Goal: Transaction & Acquisition: Purchase product/service

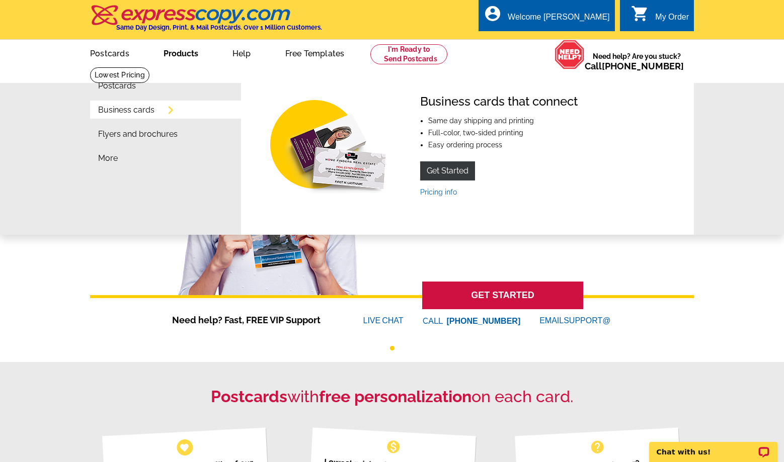
click at [136, 111] on link "Business cards" at bounding box center [126, 110] width 56 height 8
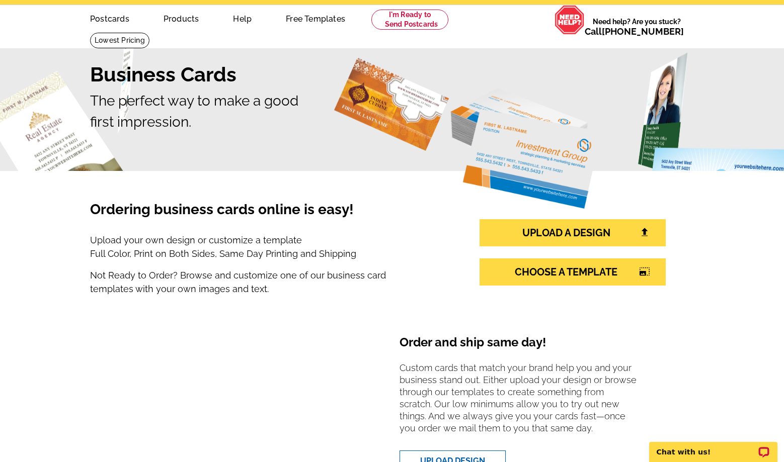
scroll to position [59, 0]
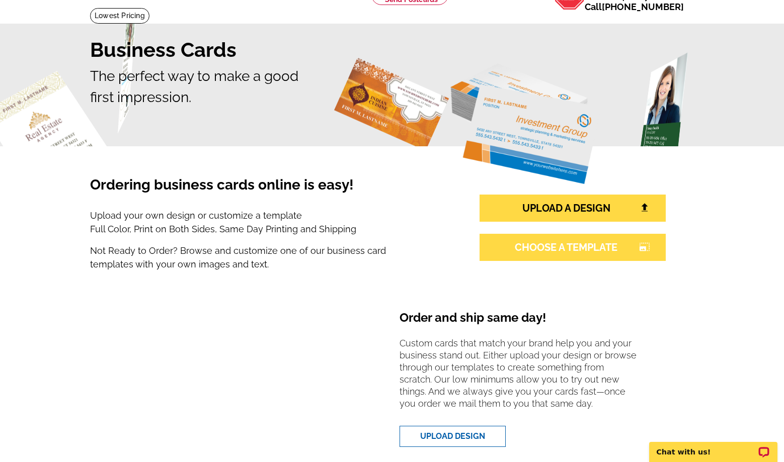
click at [583, 247] on link "CHOOSE A TEMPLATE photo_size_select_large" at bounding box center [572, 247] width 186 height 27
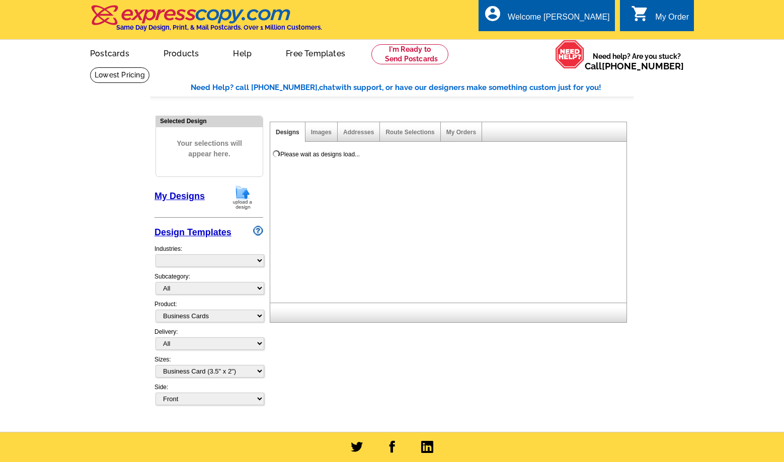
select select "3"
select select "5"
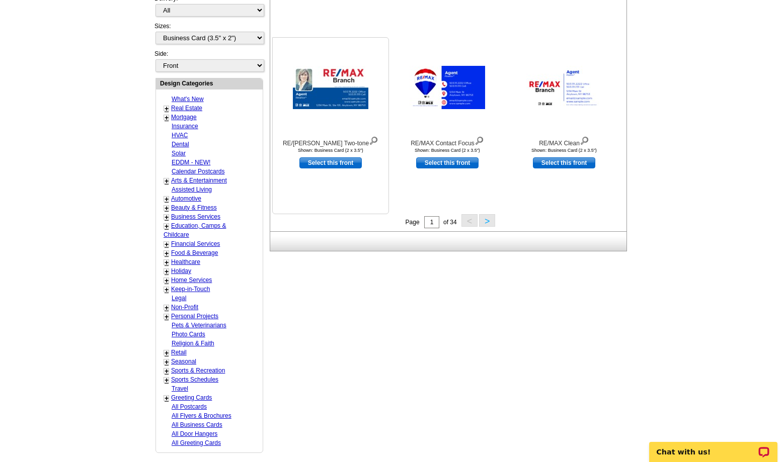
scroll to position [341, 0]
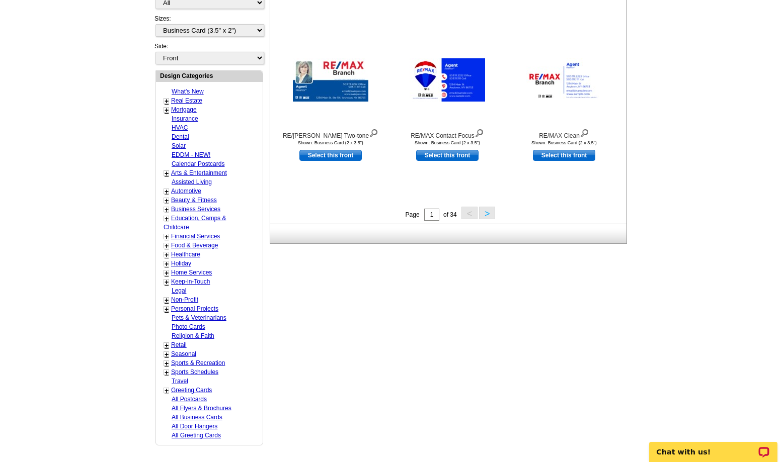
click at [166, 100] on link "+" at bounding box center [166, 101] width 4 height 8
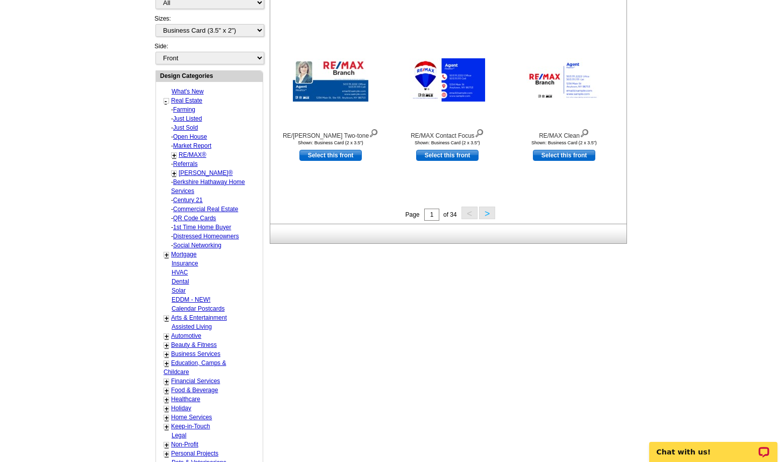
click at [193, 154] on link "RE/MAX®" at bounding box center [193, 154] width 28 height 7
select select "785"
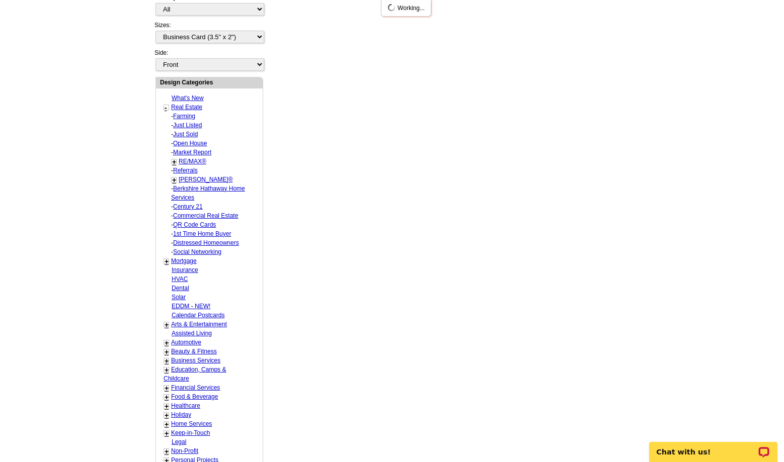
select select "807"
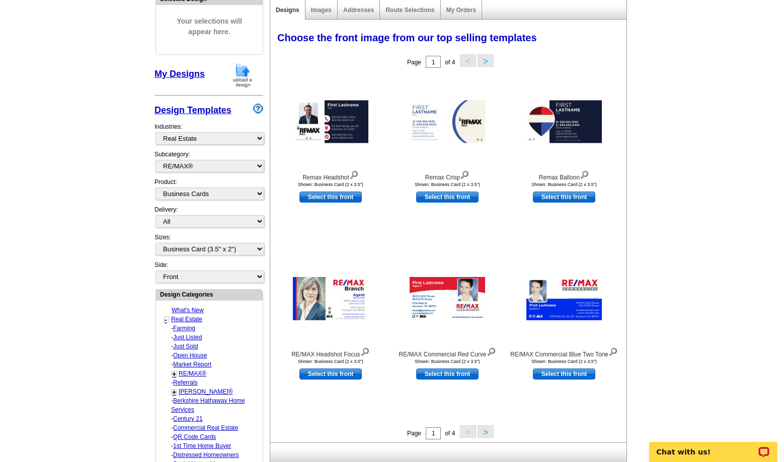
scroll to position [123, 0]
click at [485, 431] on button ">" at bounding box center [485, 431] width 16 height 13
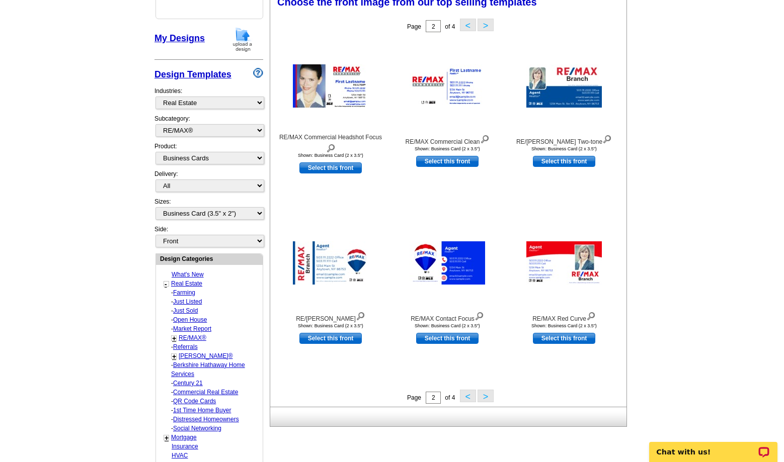
scroll to position [158, 0]
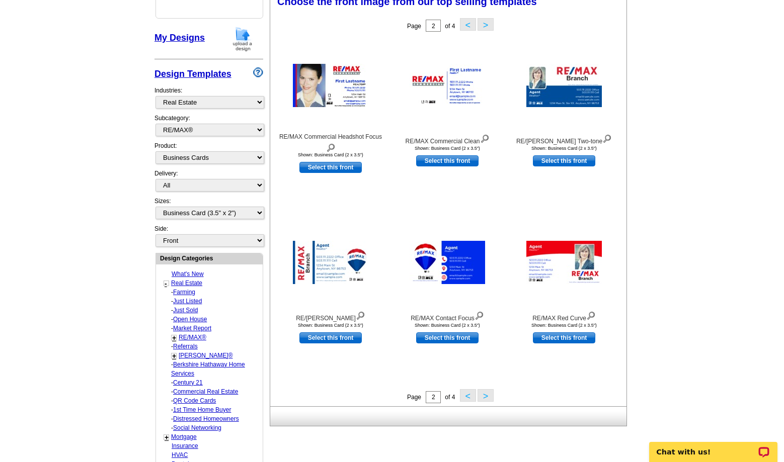
click at [484, 397] on button ">" at bounding box center [485, 395] width 16 height 13
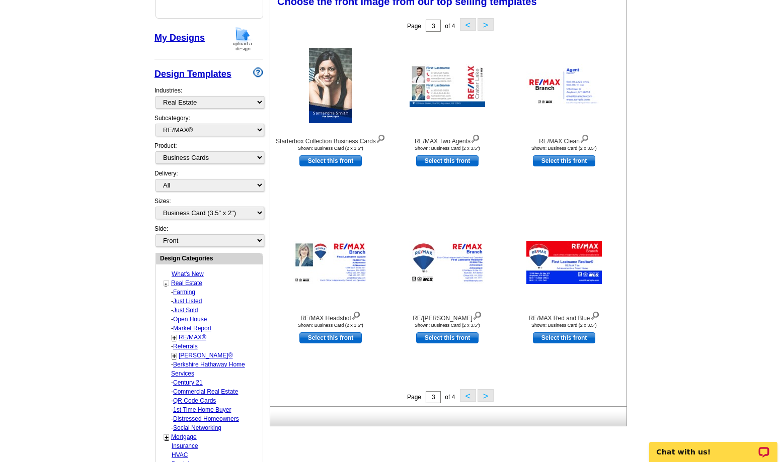
click at [486, 397] on button ">" at bounding box center [485, 395] width 16 height 13
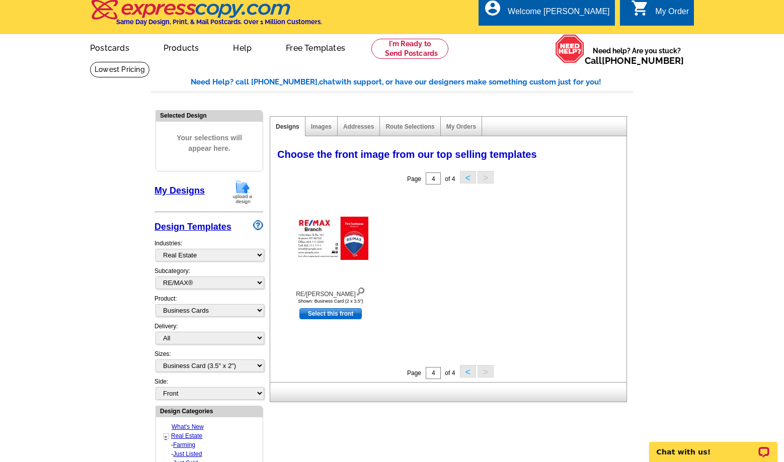
scroll to position [0, 0]
